Goal: Find specific page/section: Find specific page/section

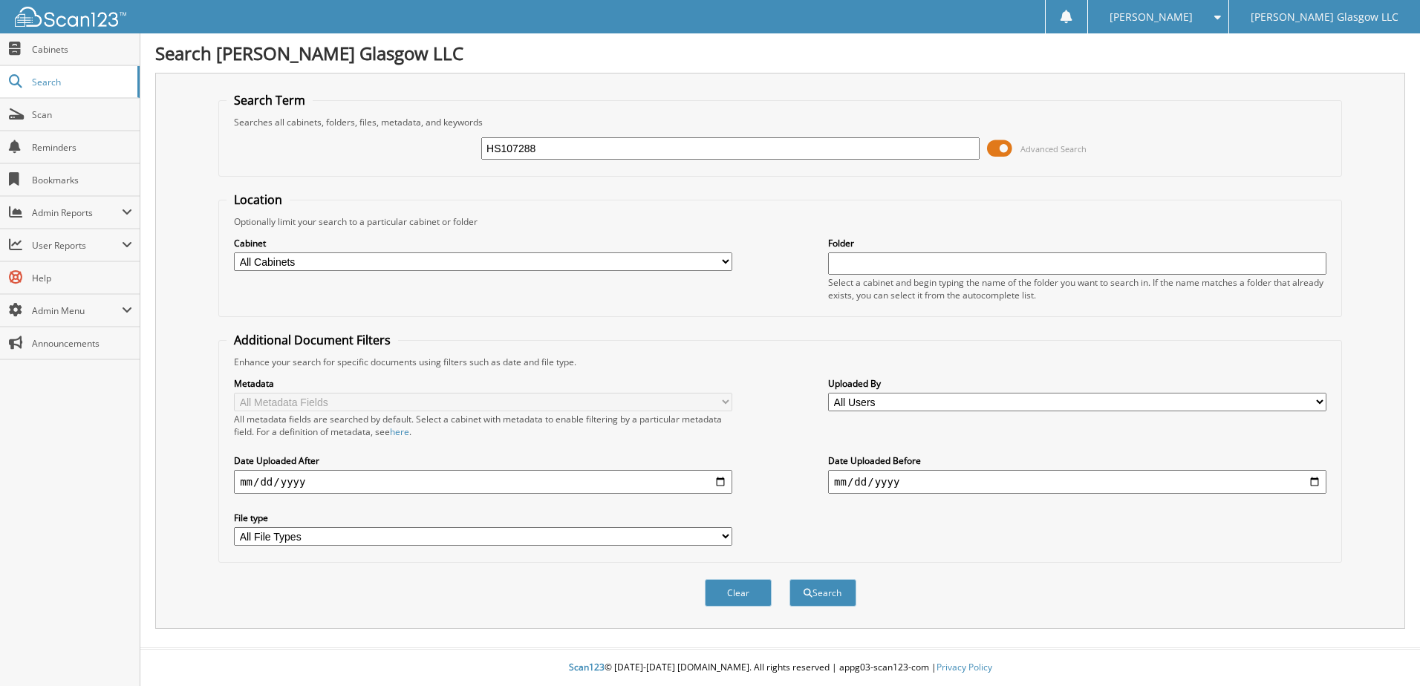
type input "HS107288"
click at [790, 579] on button "Search" at bounding box center [823, 592] width 67 height 27
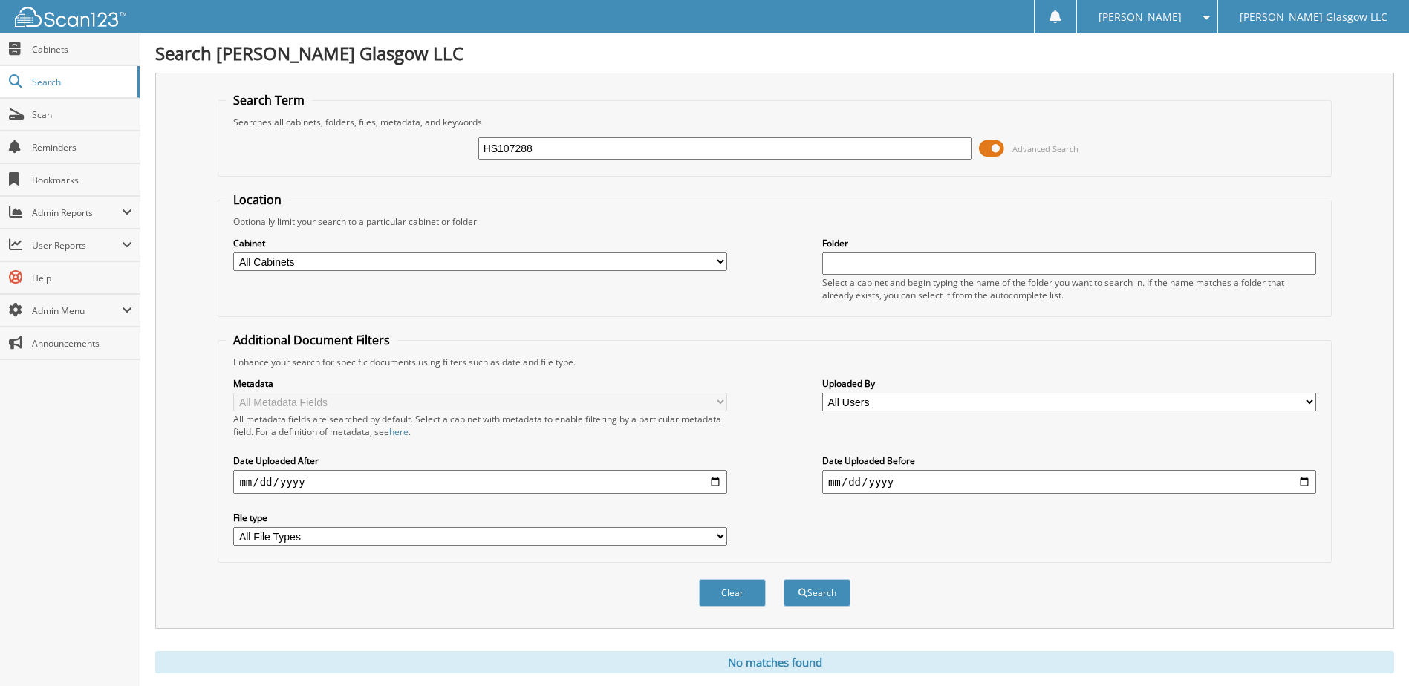
click at [546, 146] on input "HS107288" at bounding box center [725, 148] width 494 height 22
type input "H5107288"
click at [784, 579] on button "Search" at bounding box center [817, 592] width 67 height 27
click at [56, 43] on span "Cabinets" at bounding box center [82, 49] width 100 height 13
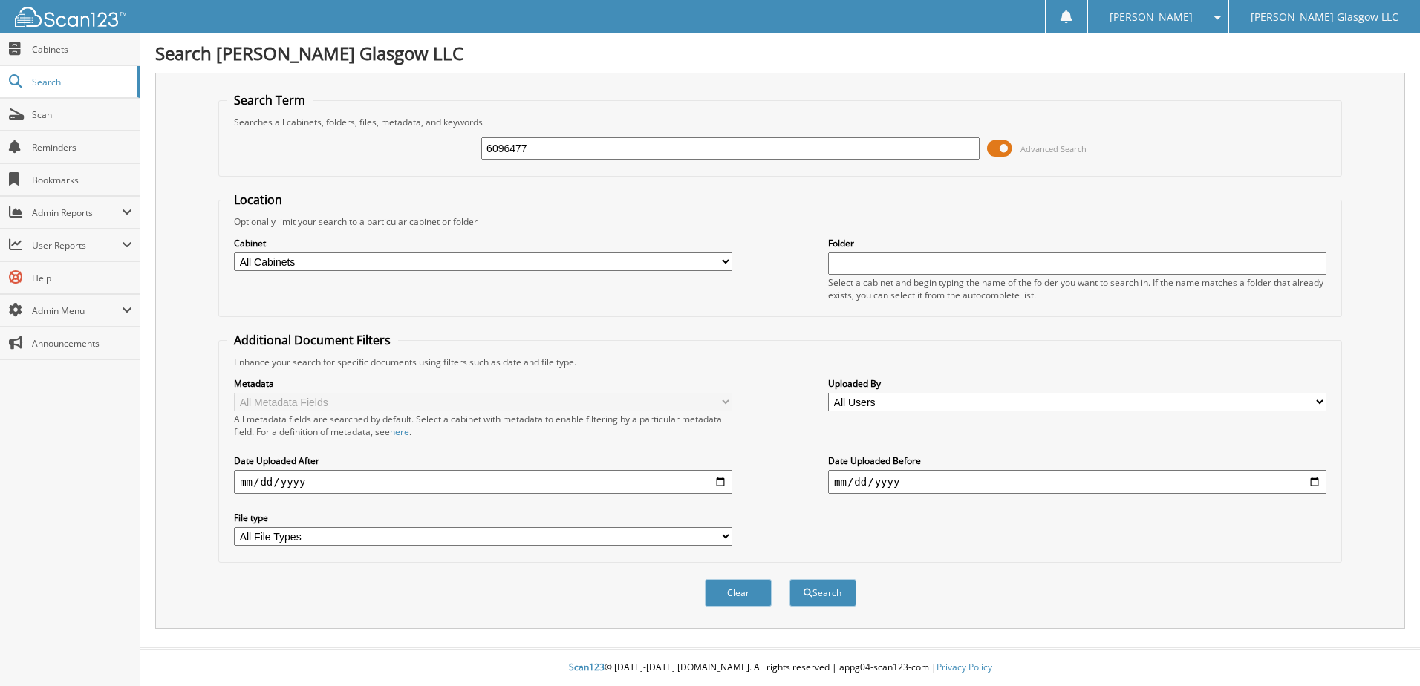
type input "6096477"
click at [790, 579] on button "Search" at bounding box center [823, 592] width 67 height 27
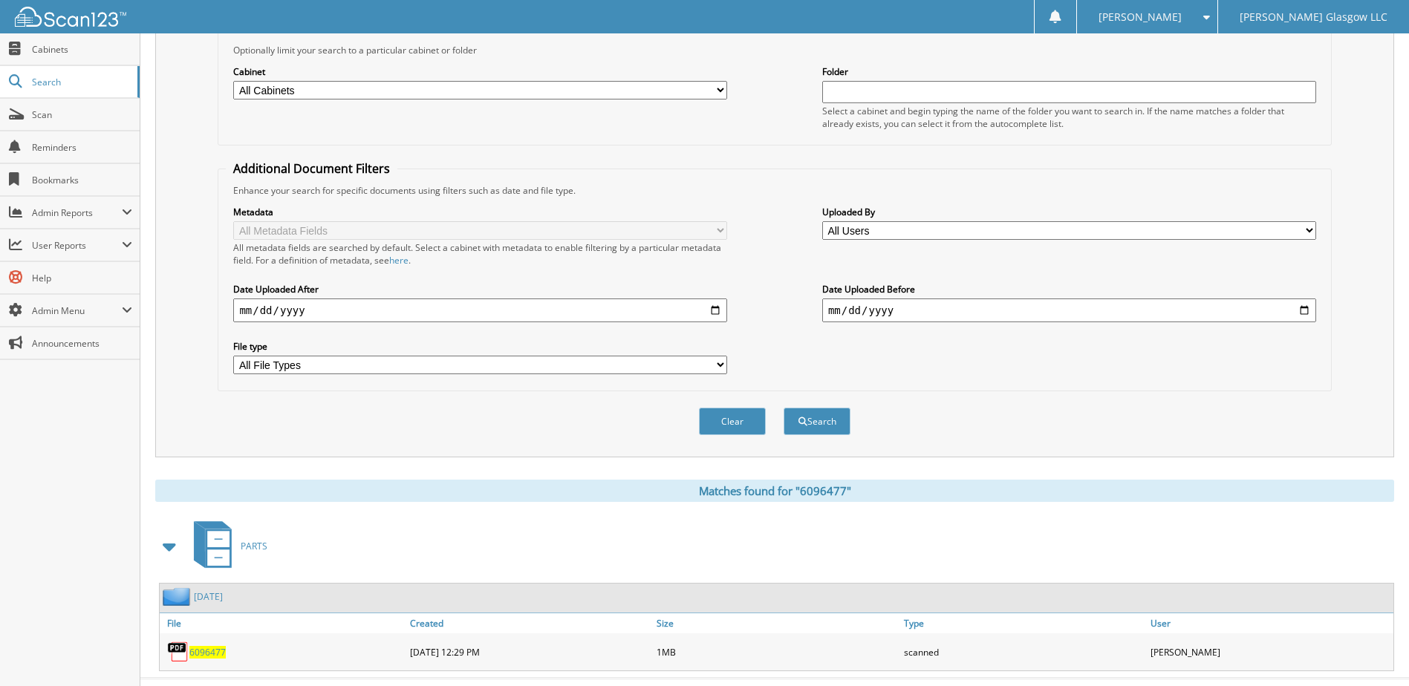
scroll to position [202, 0]
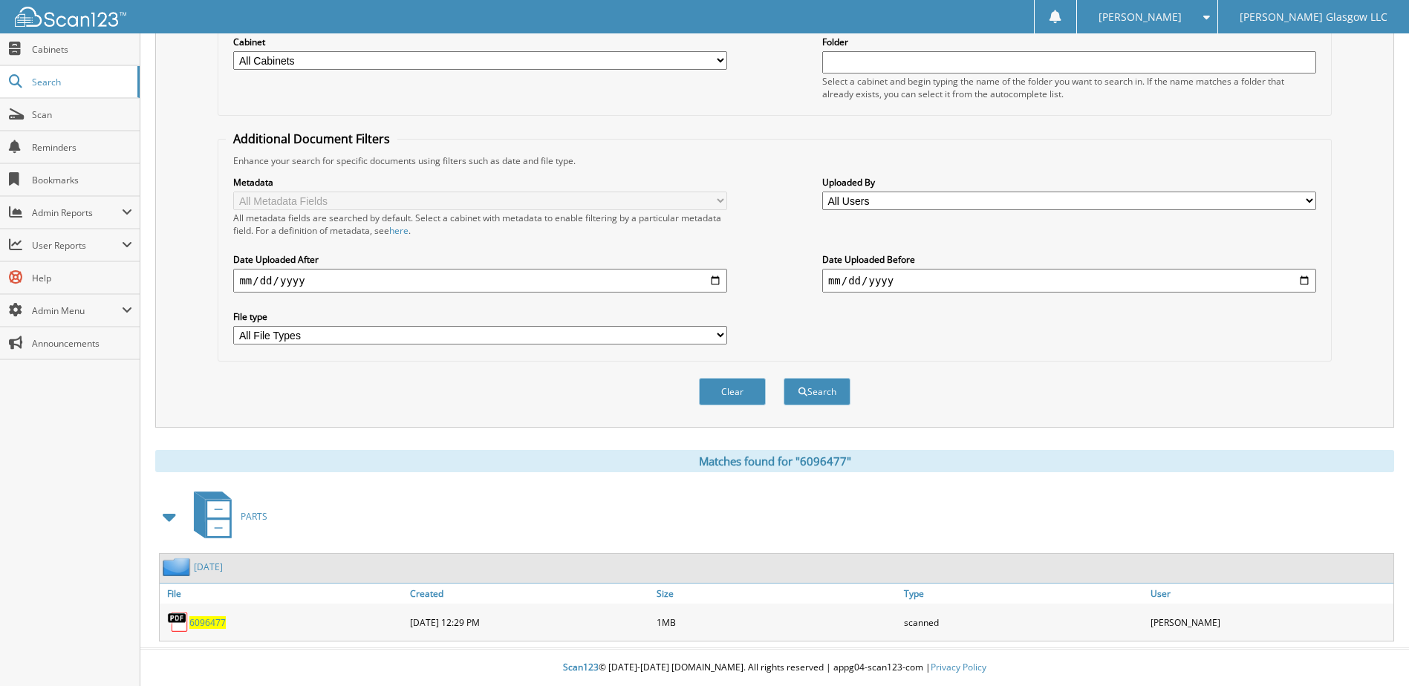
click at [202, 626] on span "6096477" at bounding box center [207, 623] width 36 height 13
click at [42, 116] on span "Scan" at bounding box center [82, 114] width 100 height 13
